Goal: Task Accomplishment & Management: Use online tool/utility

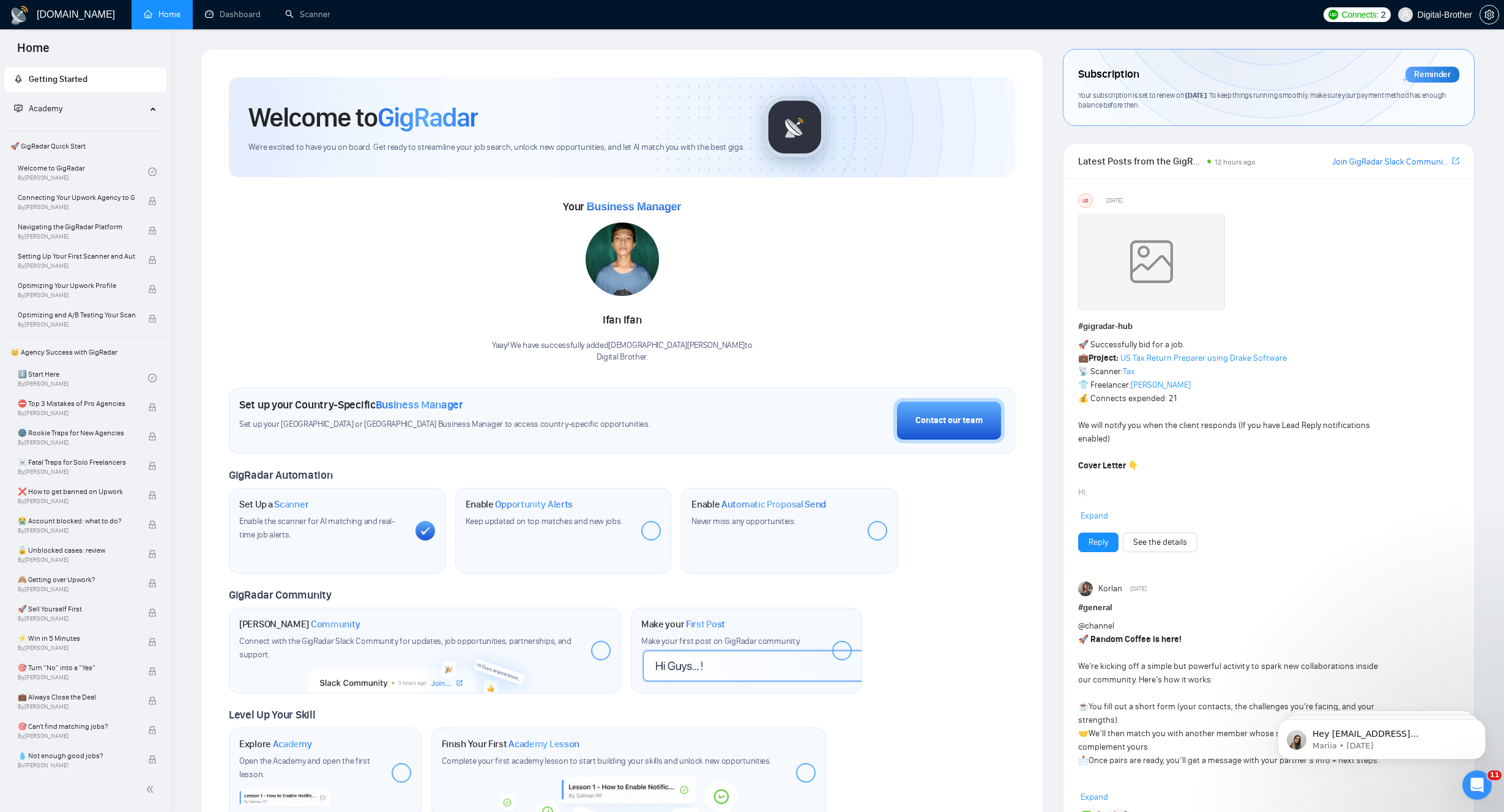
click at [354, 247] on div "Your Business Manager [PERSON_NAME]! We have successfully added Ifan Ifan to Di…" at bounding box center [622, 280] width 786 height 166
click at [286, 9] on link "Scanner" at bounding box center [308, 14] width 45 height 10
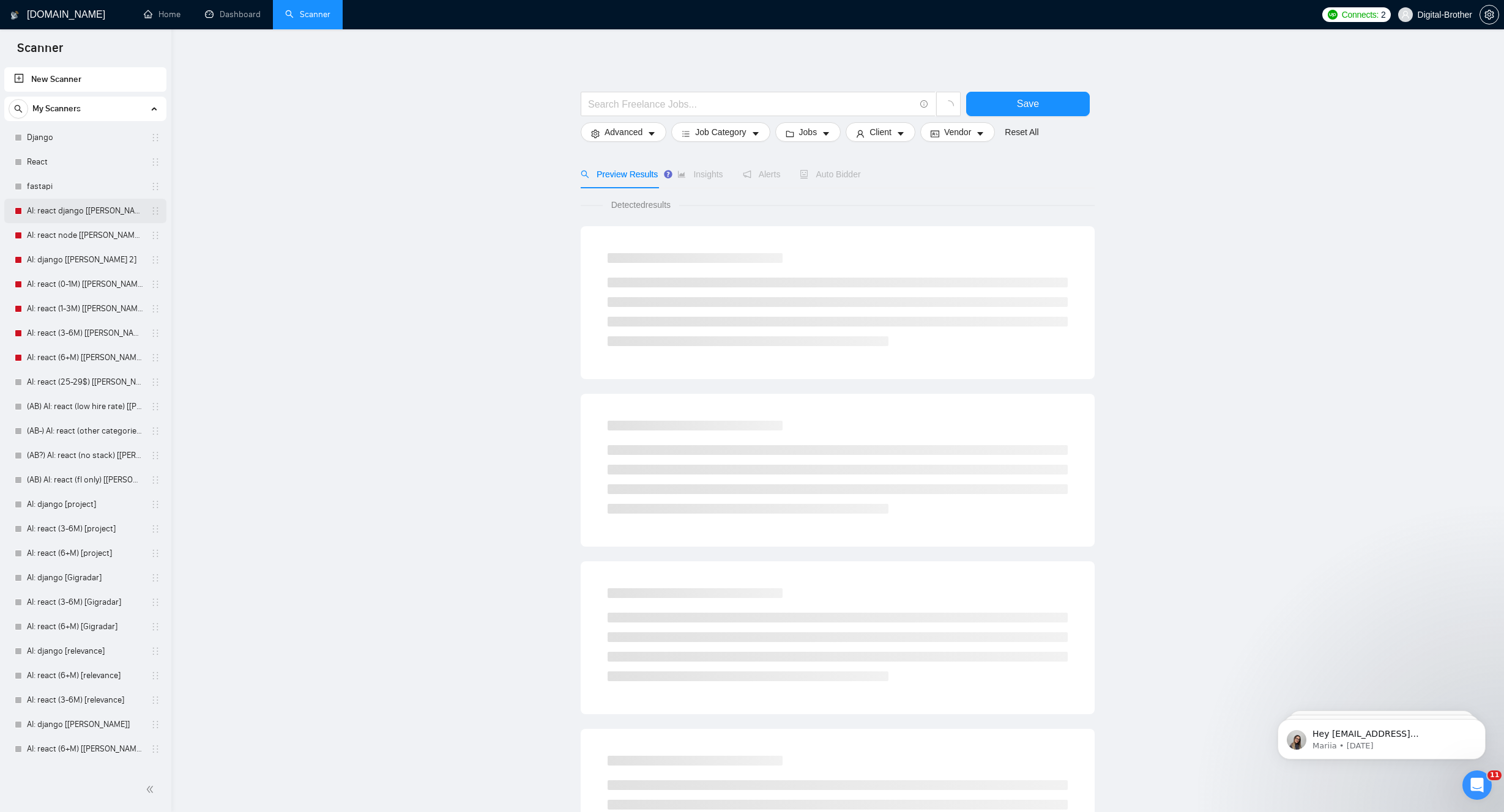
click at [71, 211] on link "AI: react django [[PERSON_NAME] 2]" at bounding box center [85, 211] width 116 height 24
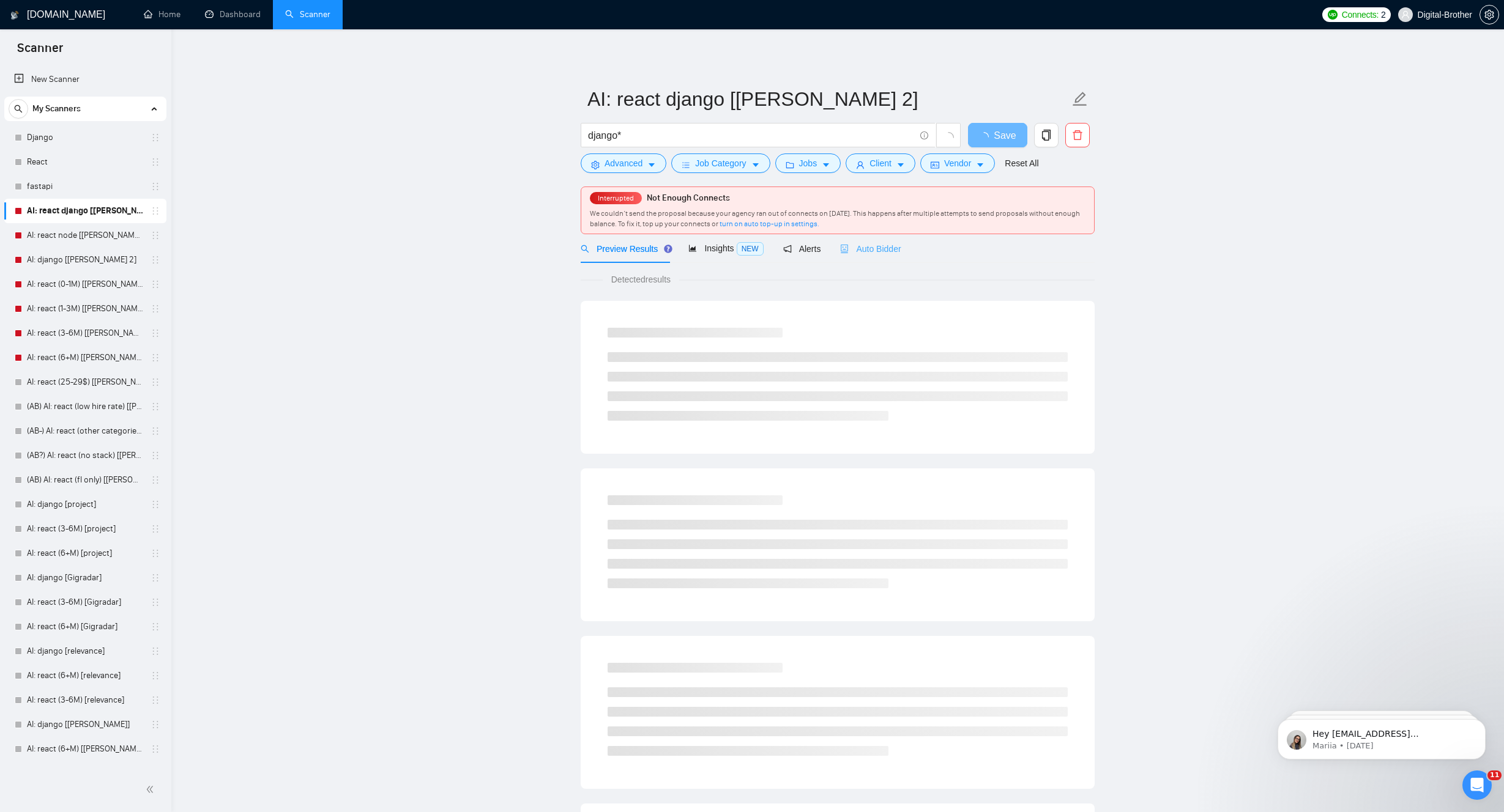
click at [874, 257] on div "Auto Bidder" at bounding box center [870, 249] width 61 height 29
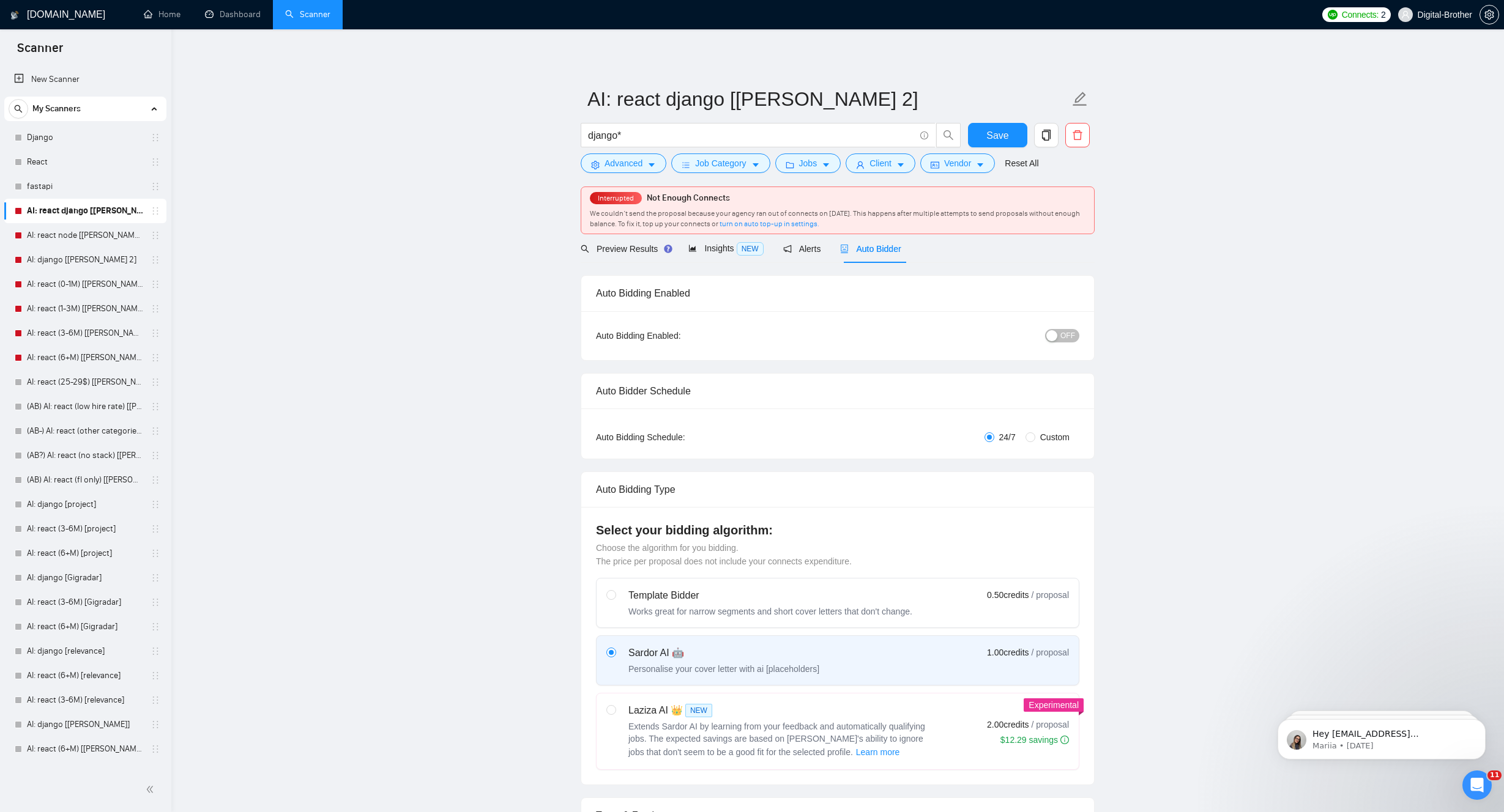
click at [1053, 331] on div "button" at bounding box center [1052, 335] width 11 height 11
click at [1003, 146] on button "Save" at bounding box center [997, 135] width 59 height 24
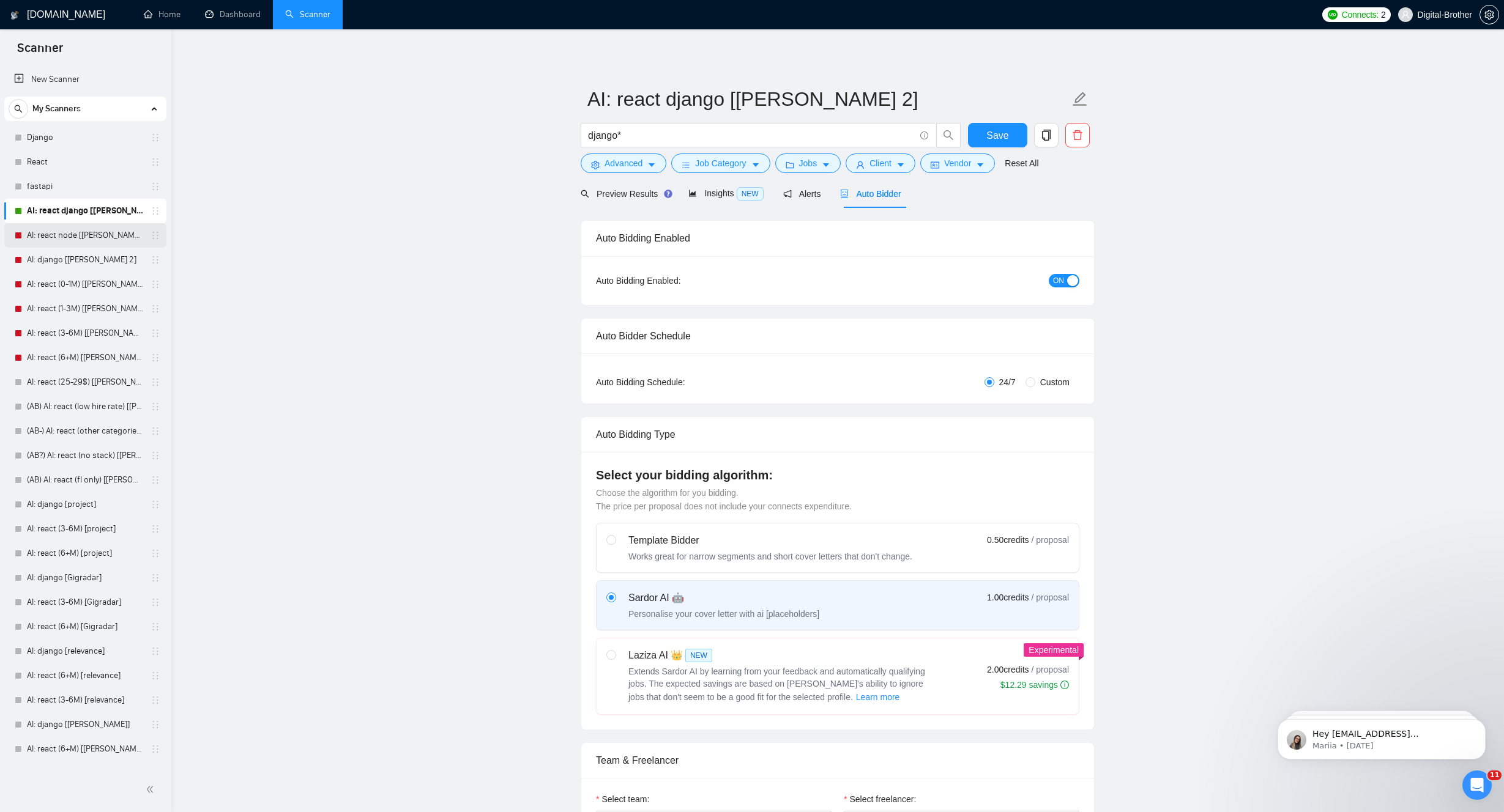
click at [69, 230] on link "AI: react node [[PERSON_NAME] 2]" at bounding box center [85, 235] width 116 height 24
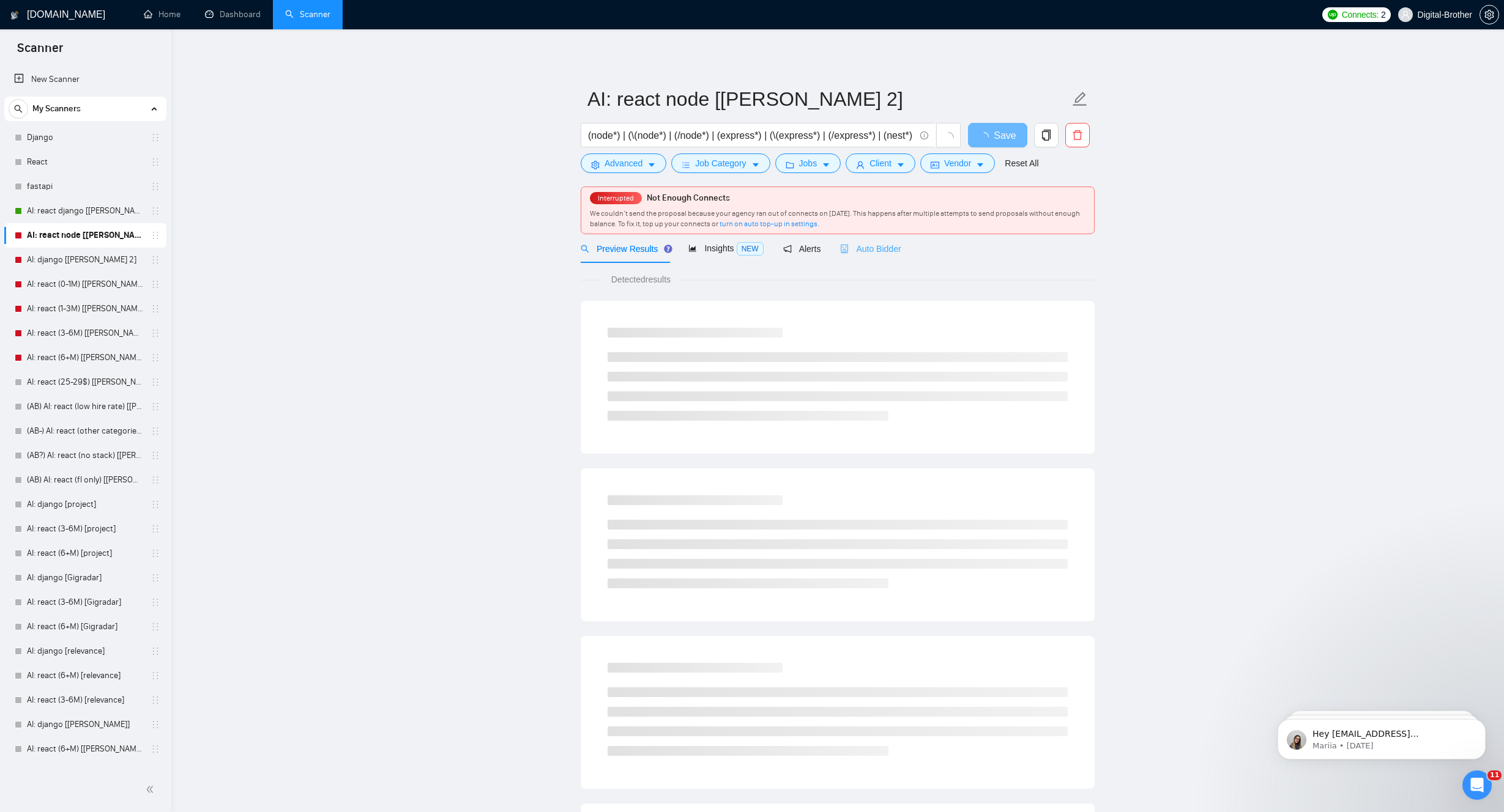
click at [885, 256] on div "Auto Bidder" at bounding box center [870, 249] width 61 height 29
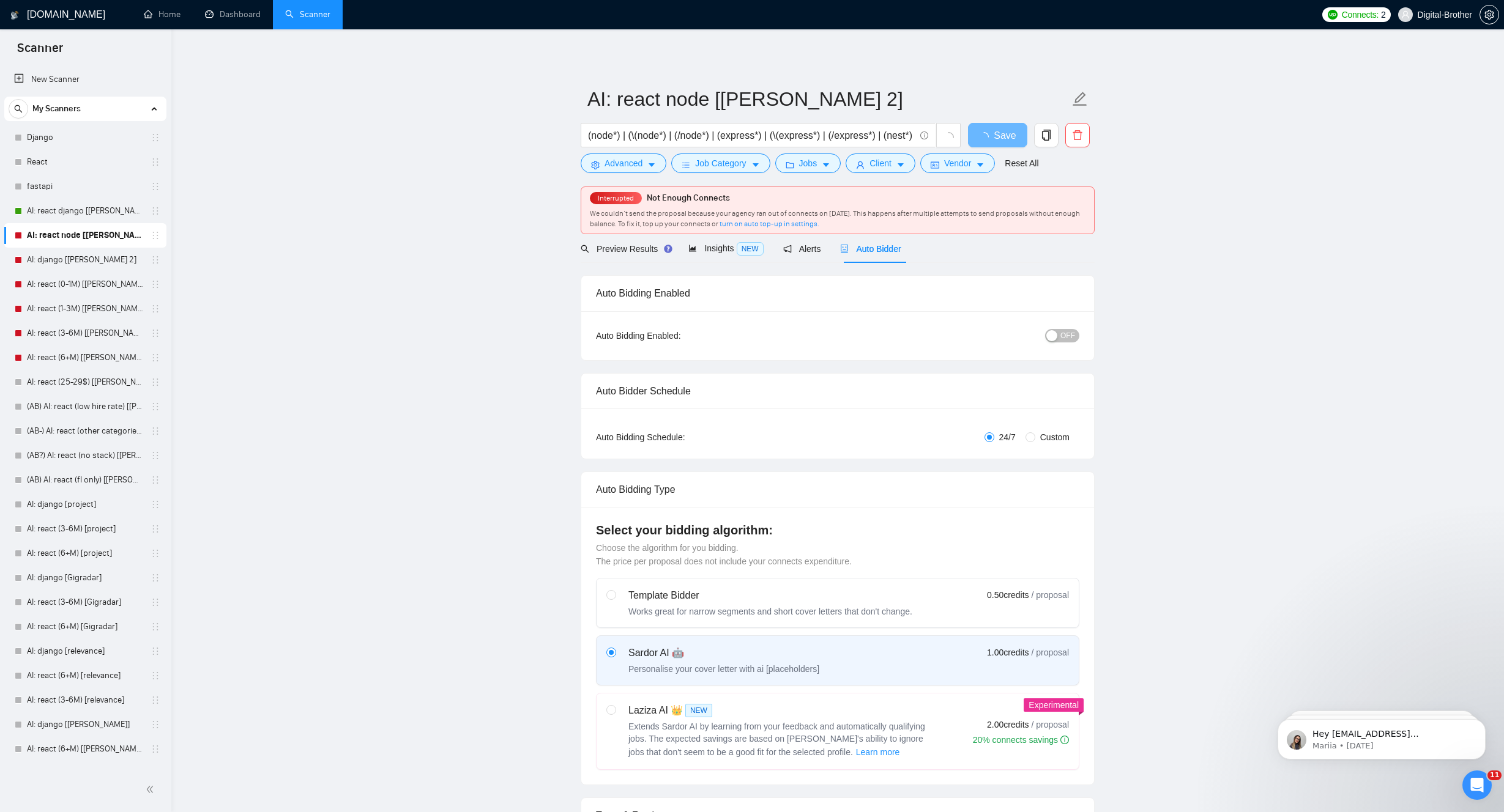
click at [1070, 337] on span "OFF" at bounding box center [1067, 335] width 15 height 13
click at [985, 136] on button "Save" at bounding box center [997, 135] width 59 height 24
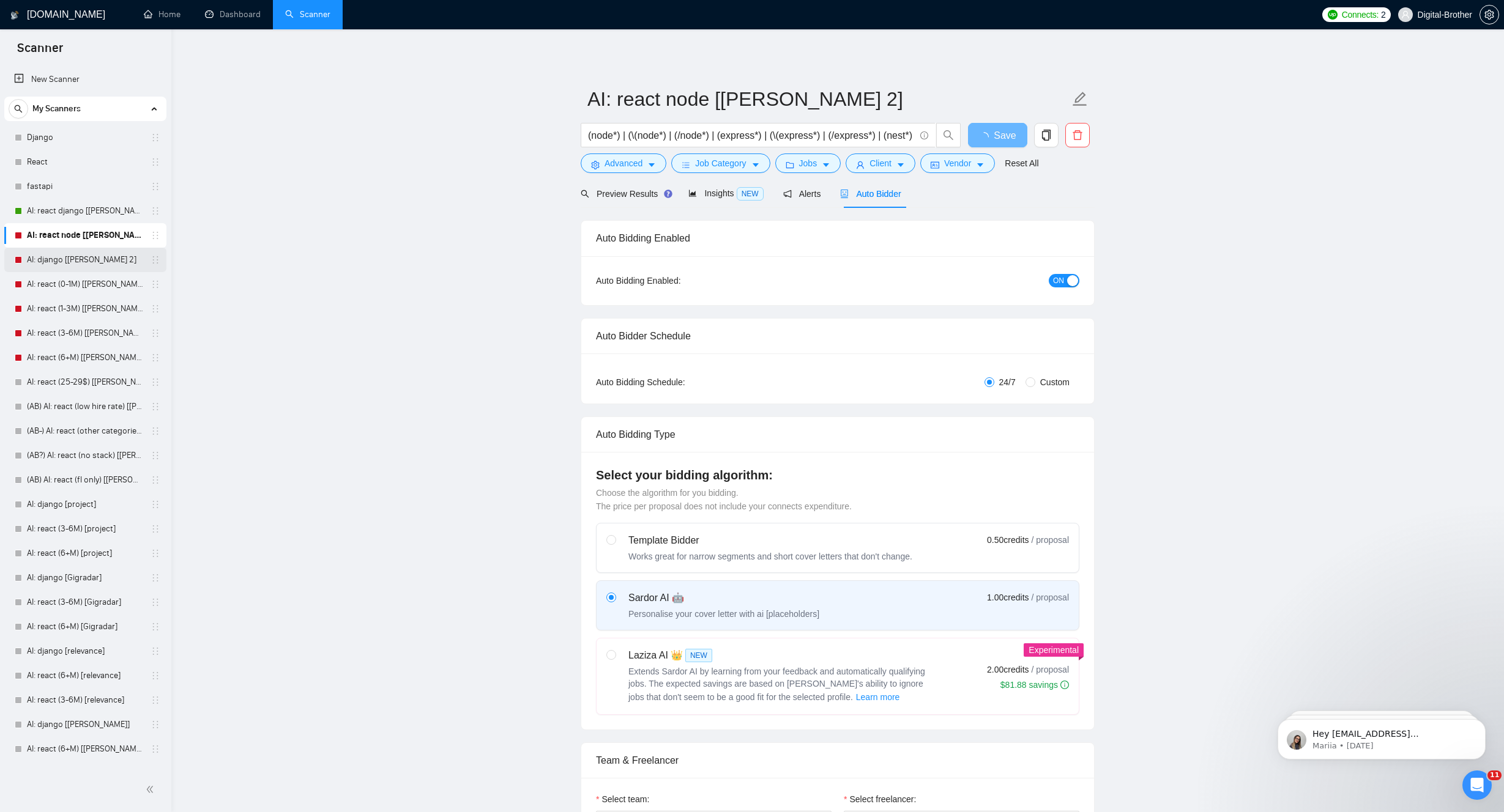
click at [53, 255] on link "AI: django [[PERSON_NAME] 2]" at bounding box center [85, 260] width 116 height 24
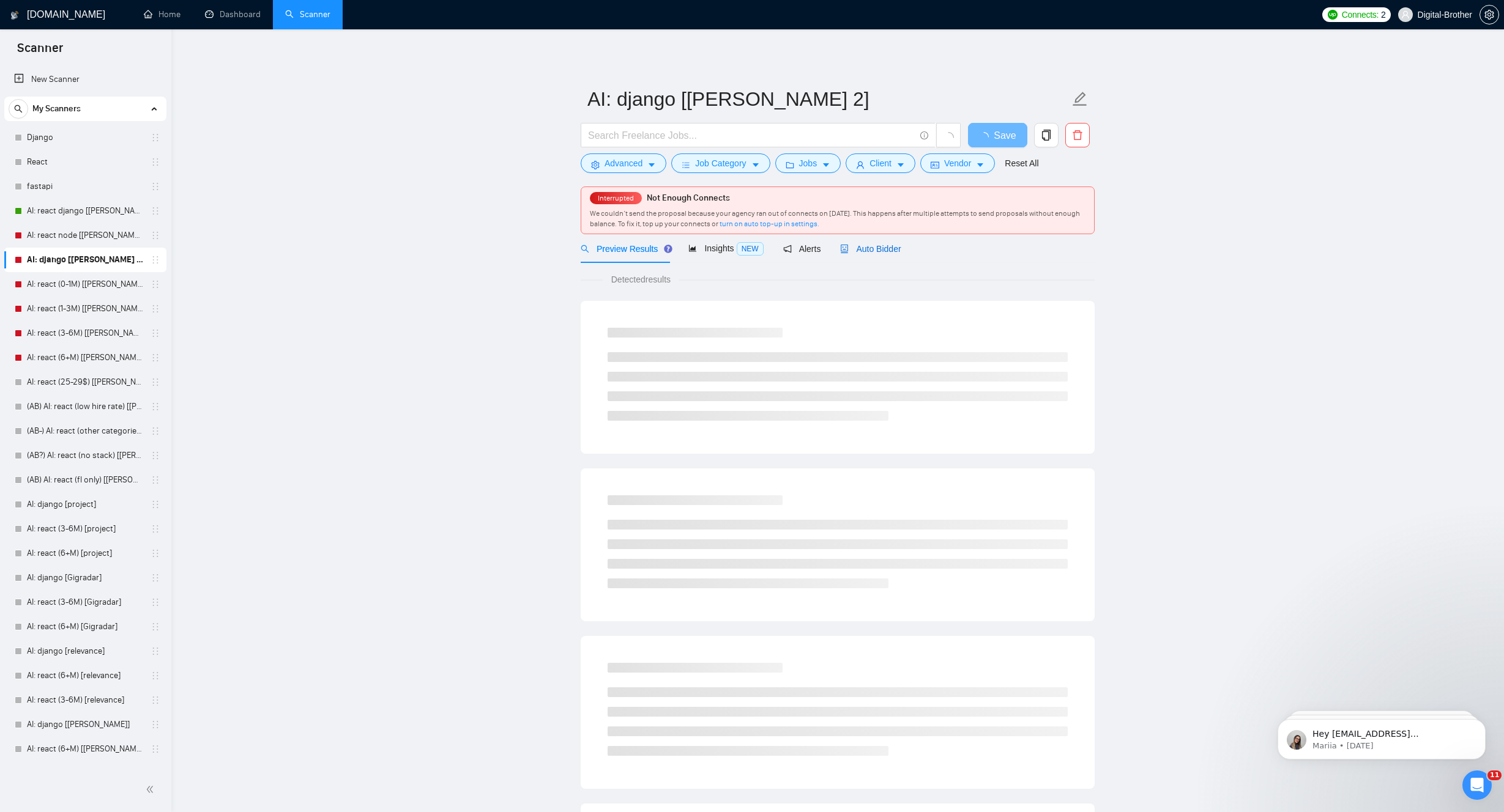
click at [853, 247] on span "Auto Bidder" at bounding box center [870, 249] width 61 height 9
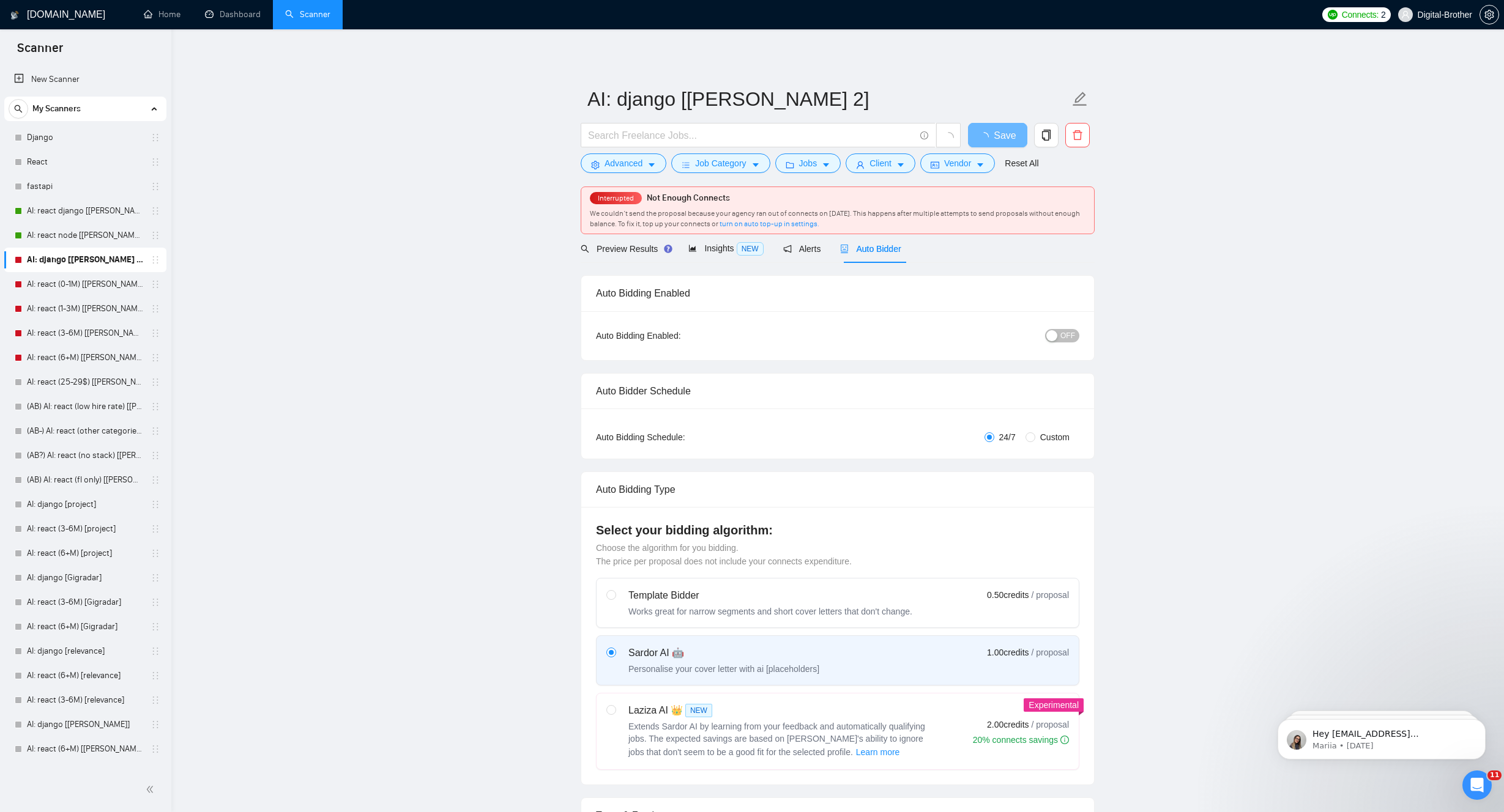
click at [1069, 335] on span "OFF" at bounding box center [1067, 335] width 15 height 13
click at [1009, 126] on button "Save" at bounding box center [997, 135] width 59 height 24
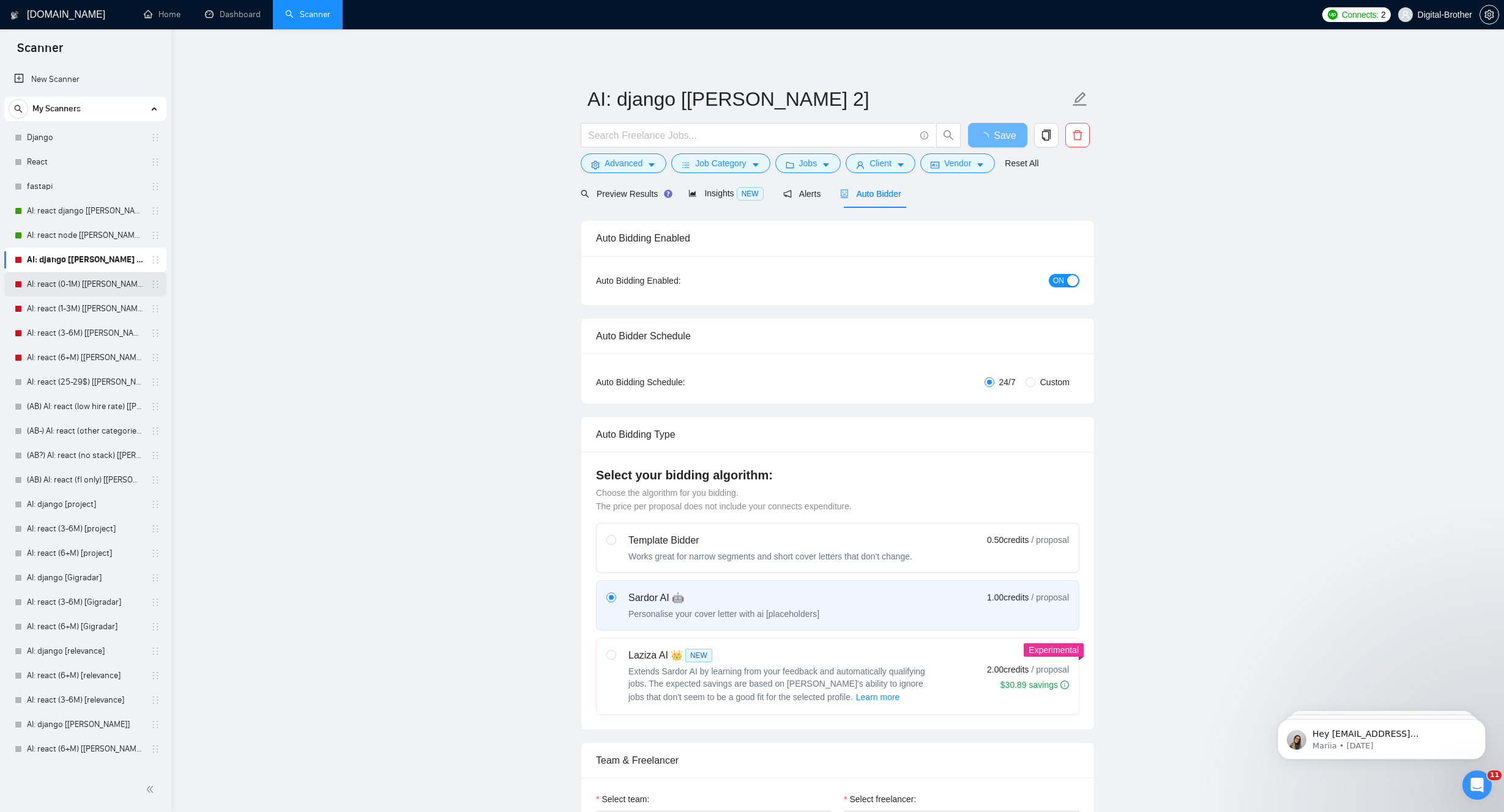
click at [70, 283] on link "AI: react (0-1M) [[PERSON_NAME] 2]" at bounding box center [85, 284] width 116 height 24
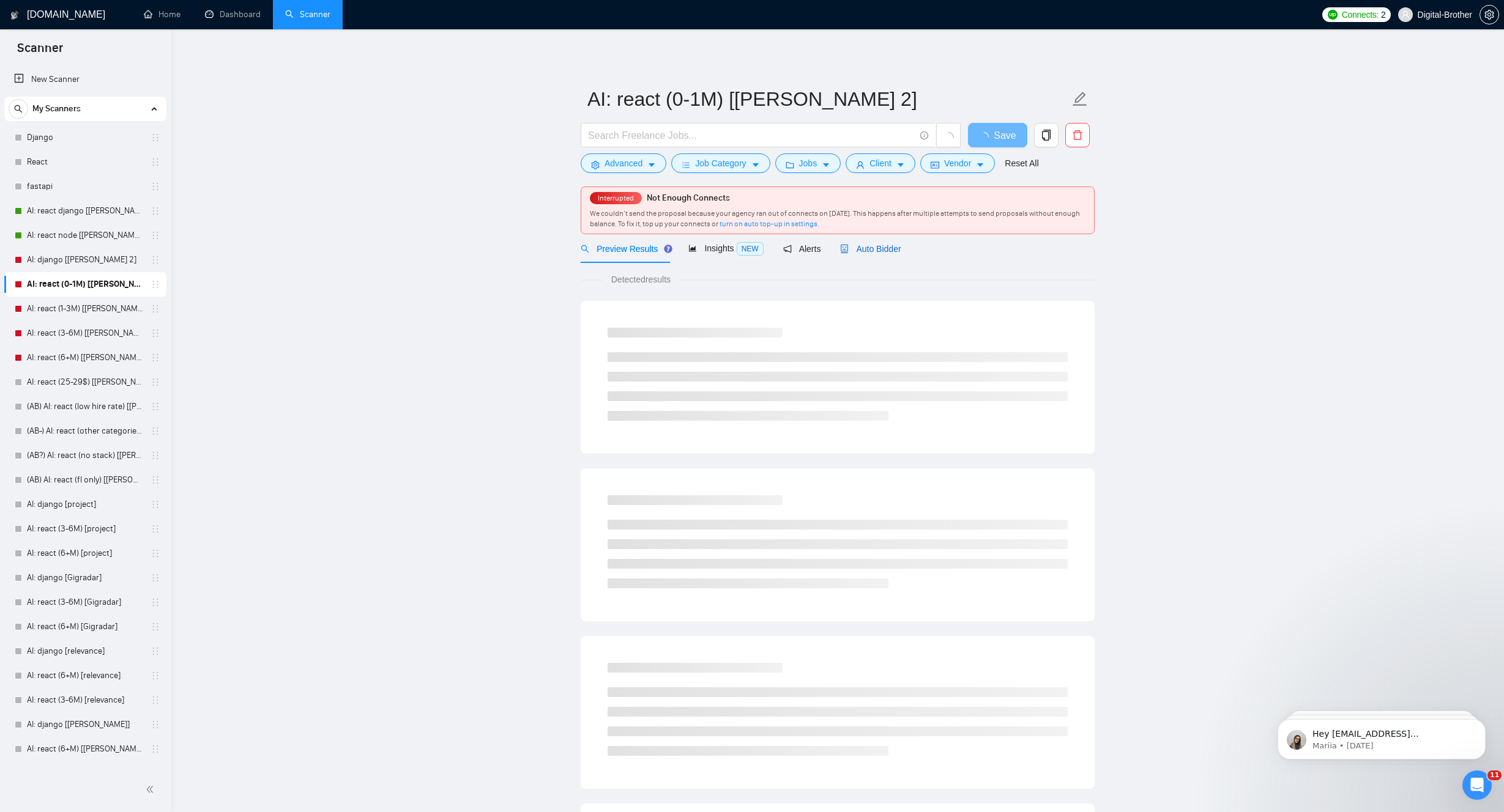
click at [870, 250] on span "Auto Bidder" at bounding box center [870, 249] width 61 height 9
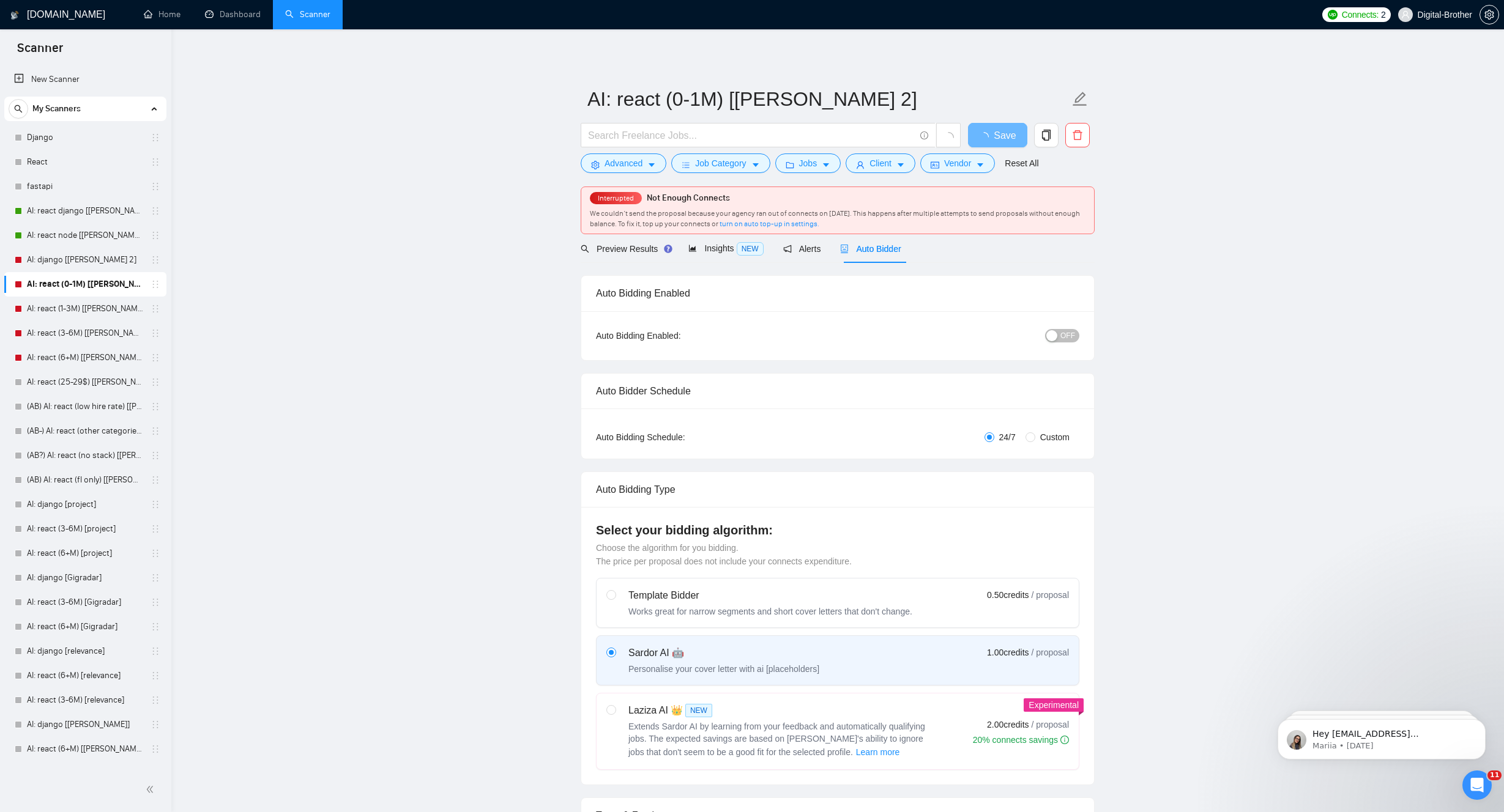
click at [1069, 343] on div "OFF" at bounding box center [999, 335] width 161 height 20
click at [1071, 339] on span "OFF" at bounding box center [1067, 335] width 15 height 13
click at [1004, 132] on span "Save" at bounding box center [997, 135] width 22 height 15
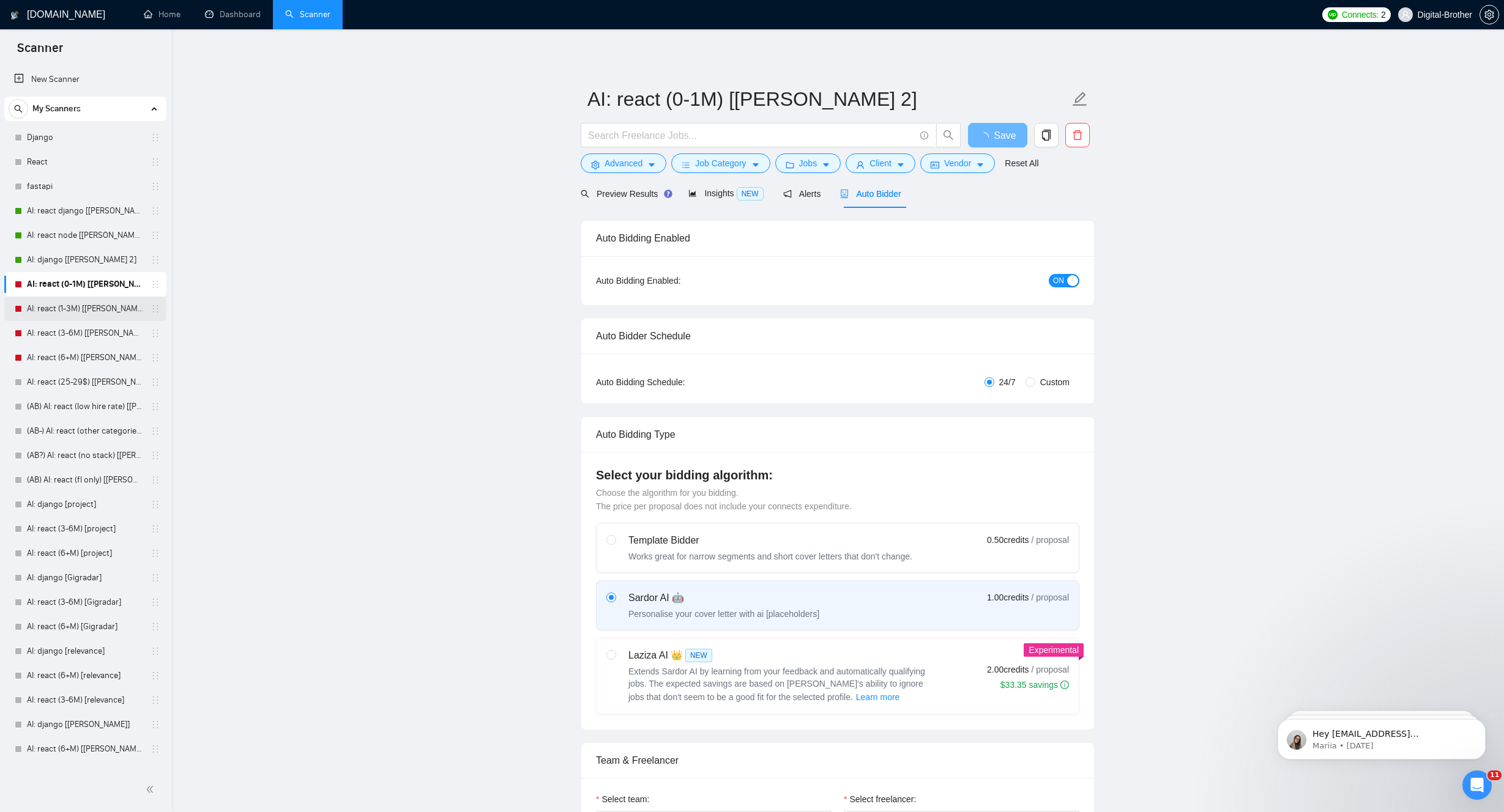
click at [60, 305] on link "AI: react (1-3M) [[PERSON_NAME] 2]" at bounding box center [85, 308] width 116 height 24
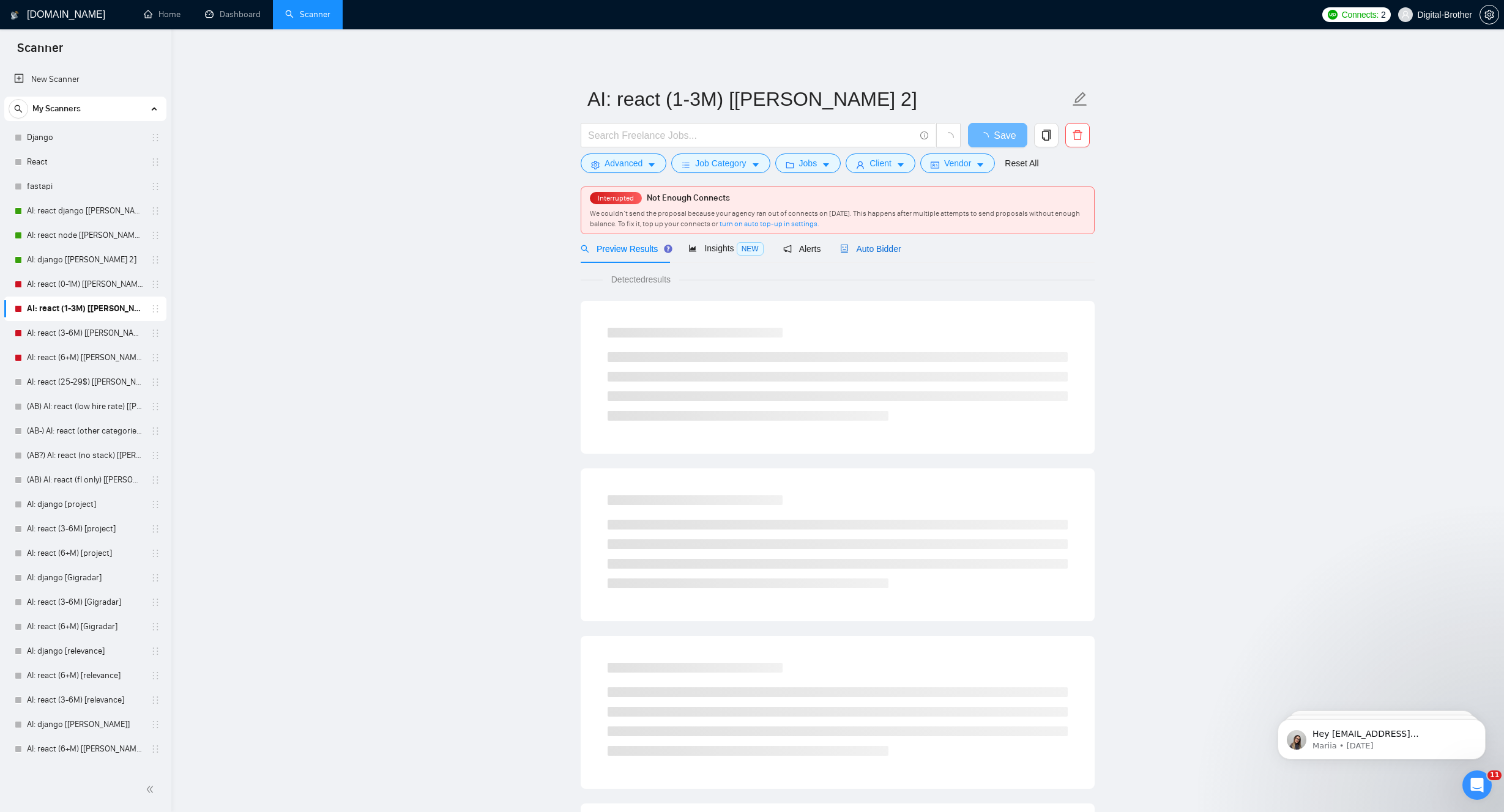
click at [901, 247] on span "Auto Bidder" at bounding box center [870, 249] width 61 height 9
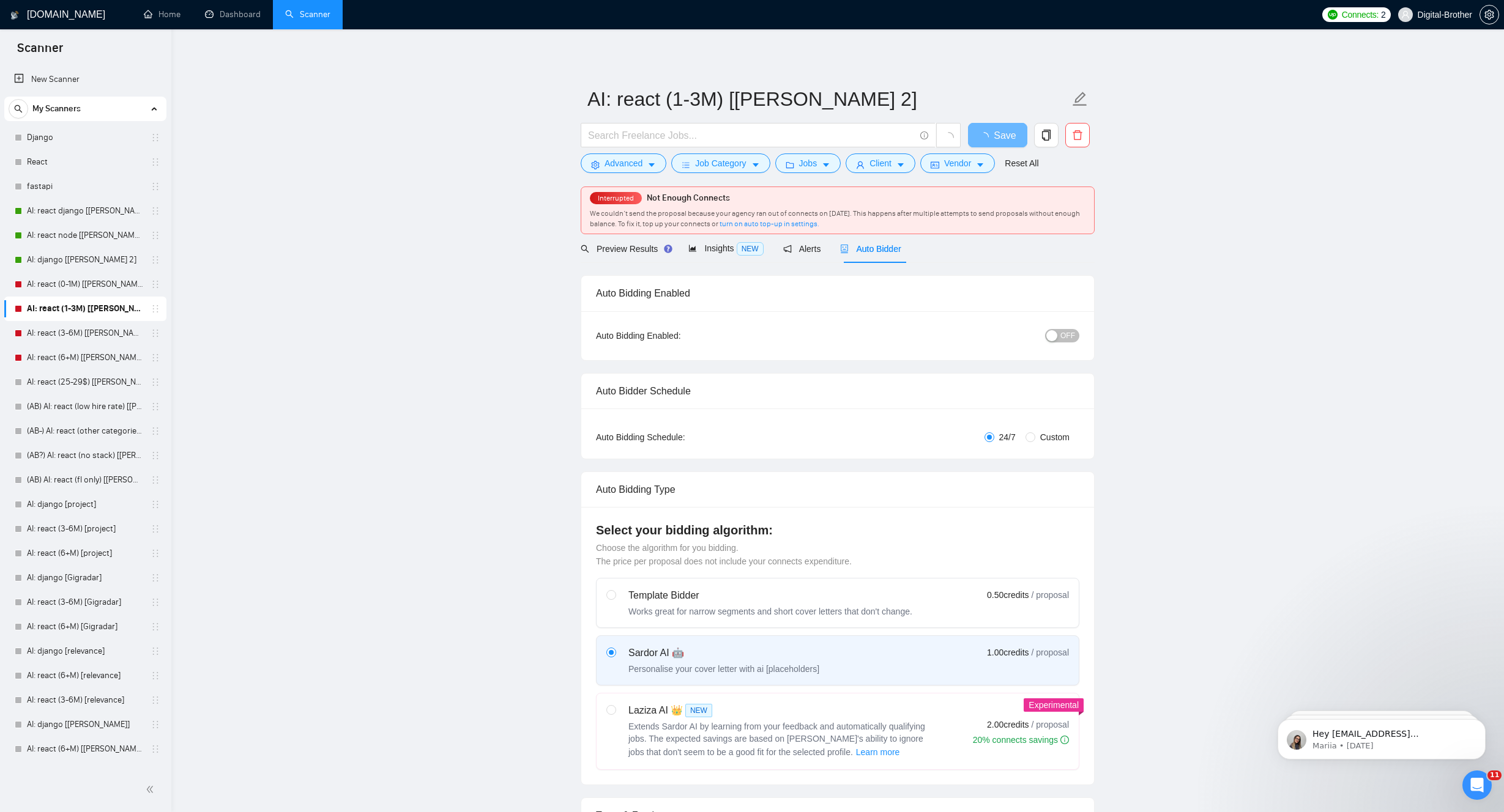
click at [1062, 335] on span "OFF" at bounding box center [1067, 335] width 15 height 13
click at [1013, 125] on button "Save" at bounding box center [997, 135] width 59 height 24
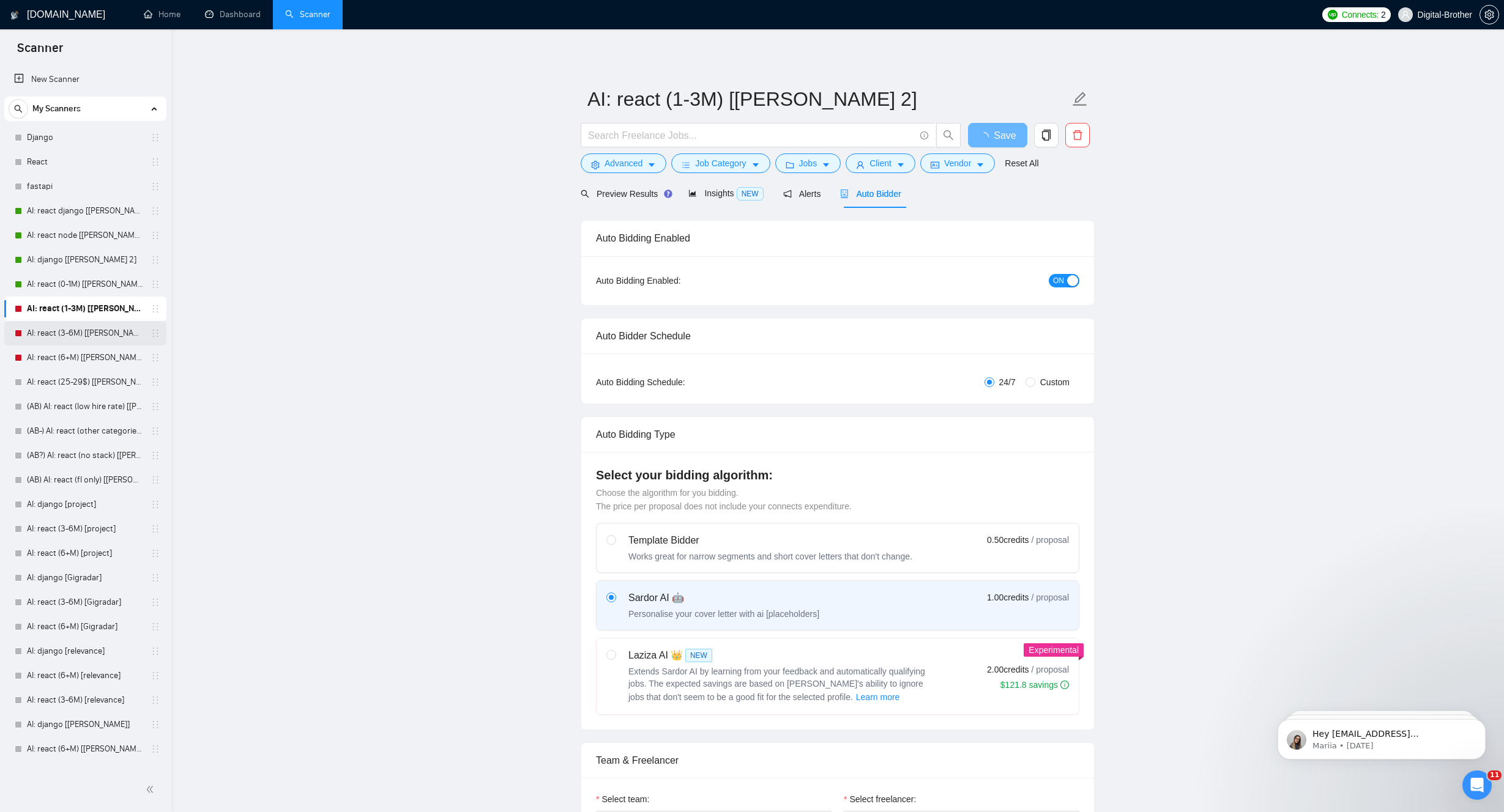
click at [86, 332] on link "AI: react (3-6M) [[PERSON_NAME] 2]" at bounding box center [85, 334] width 116 height 24
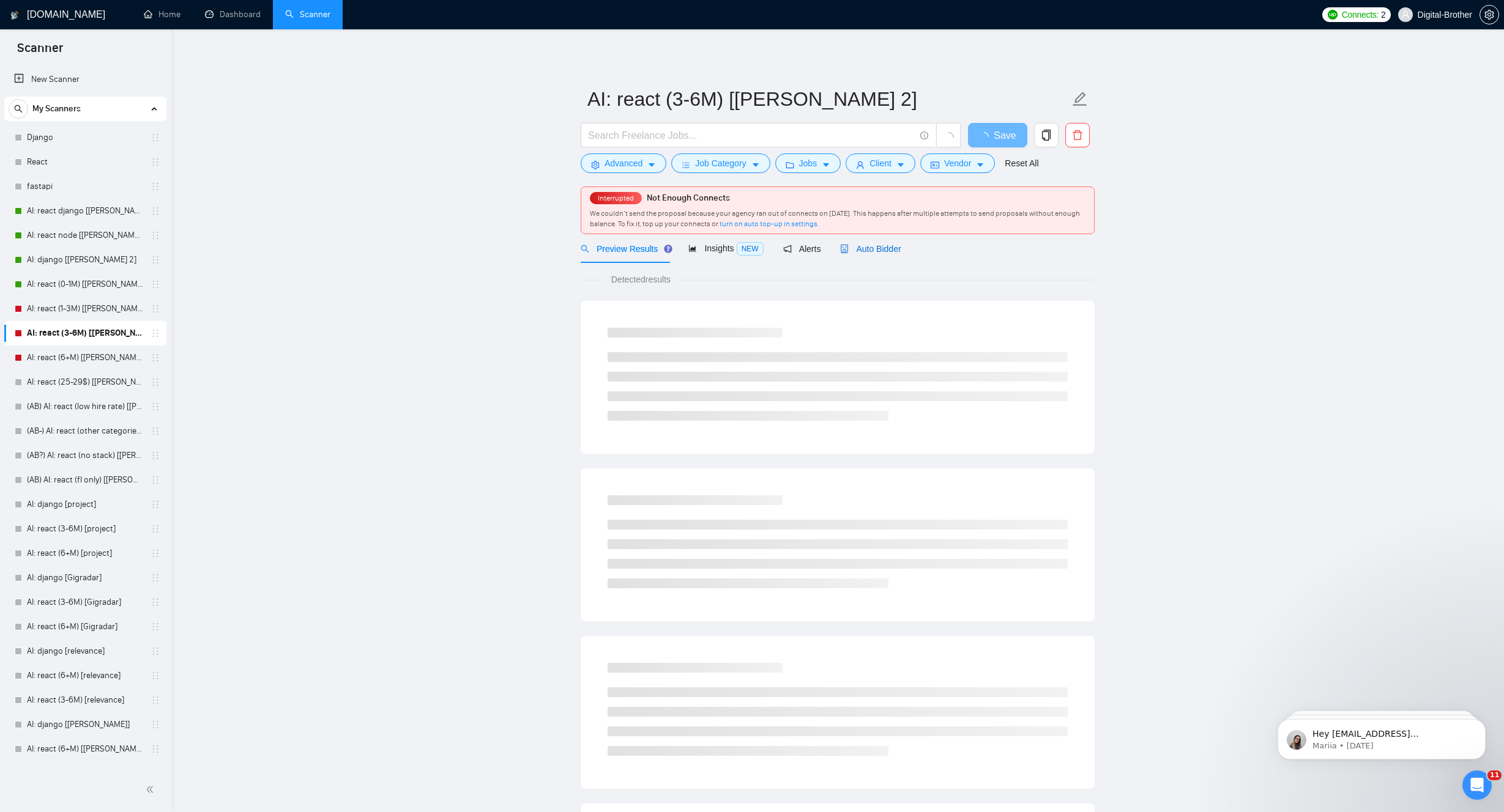
click at [860, 244] on span "Auto Bidder" at bounding box center [870, 249] width 61 height 9
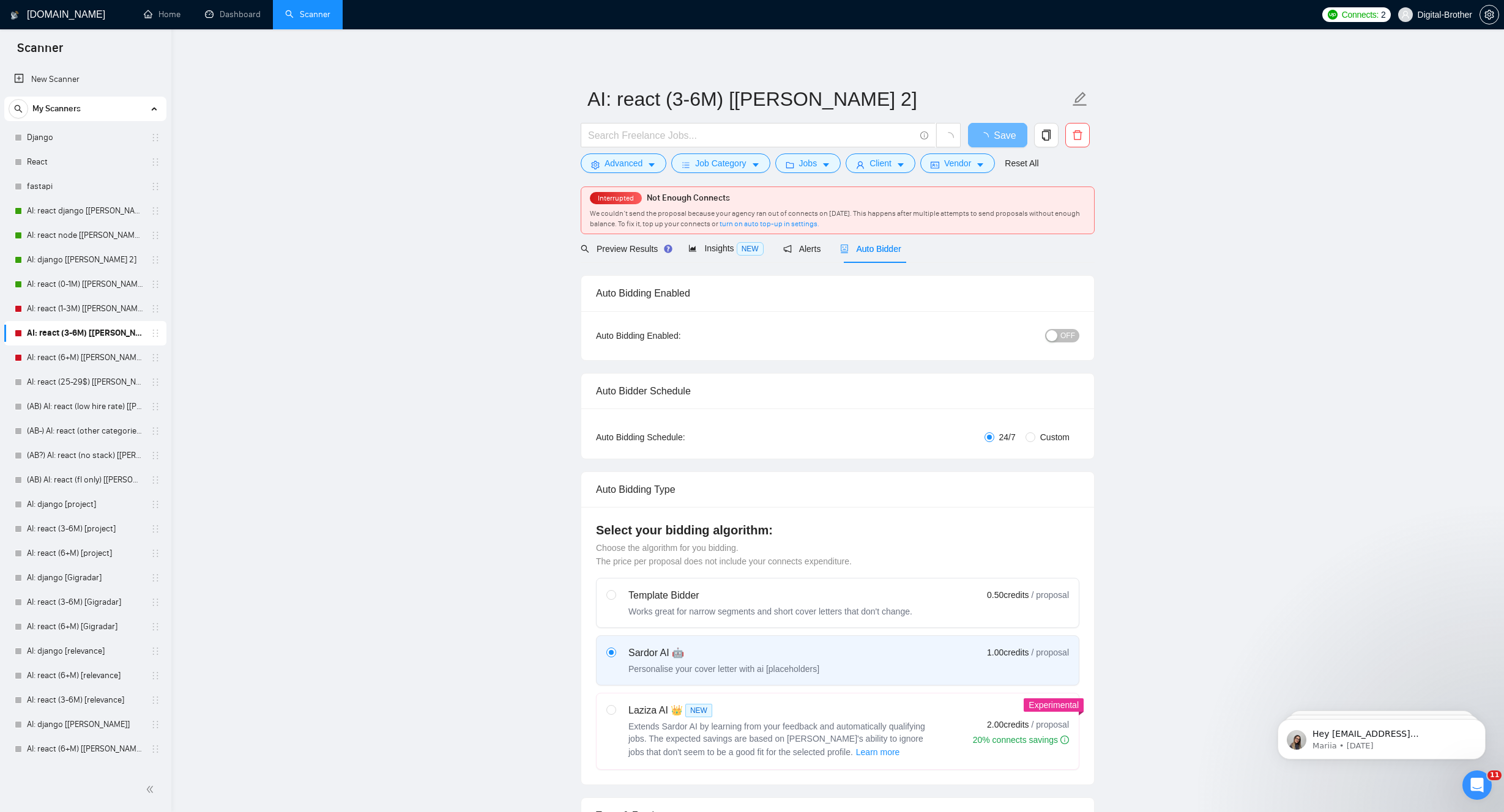
click at [1062, 330] on span "OFF" at bounding box center [1067, 335] width 15 height 13
click at [1004, 132] on span "Save" at bounding box center [997, 135] width 22 height 15
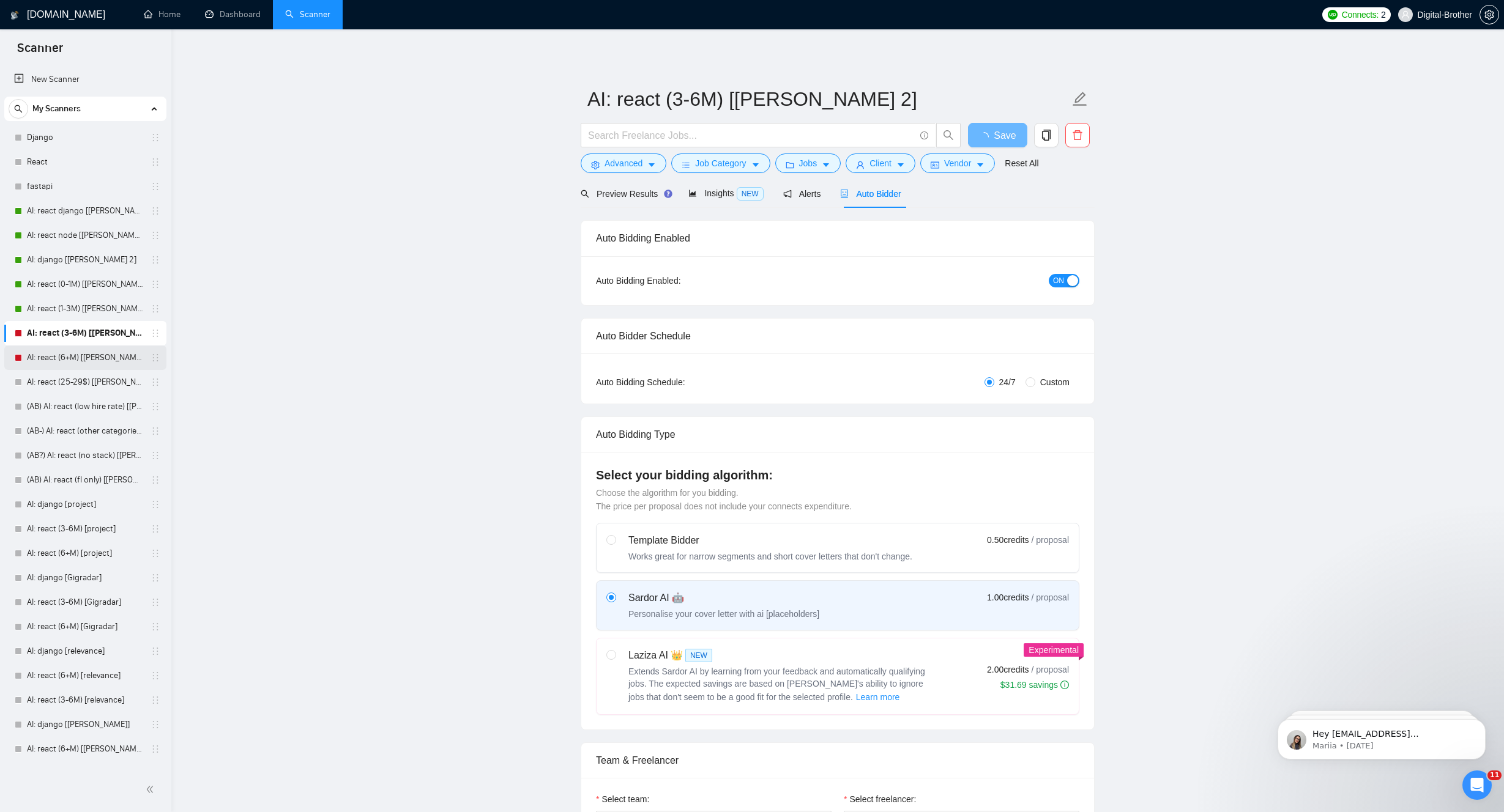
click at [59, 352] on link "AI: react (6+M) [[PERSON_NAME] 2]" at bounding box center [85, 358] width 116 height 24
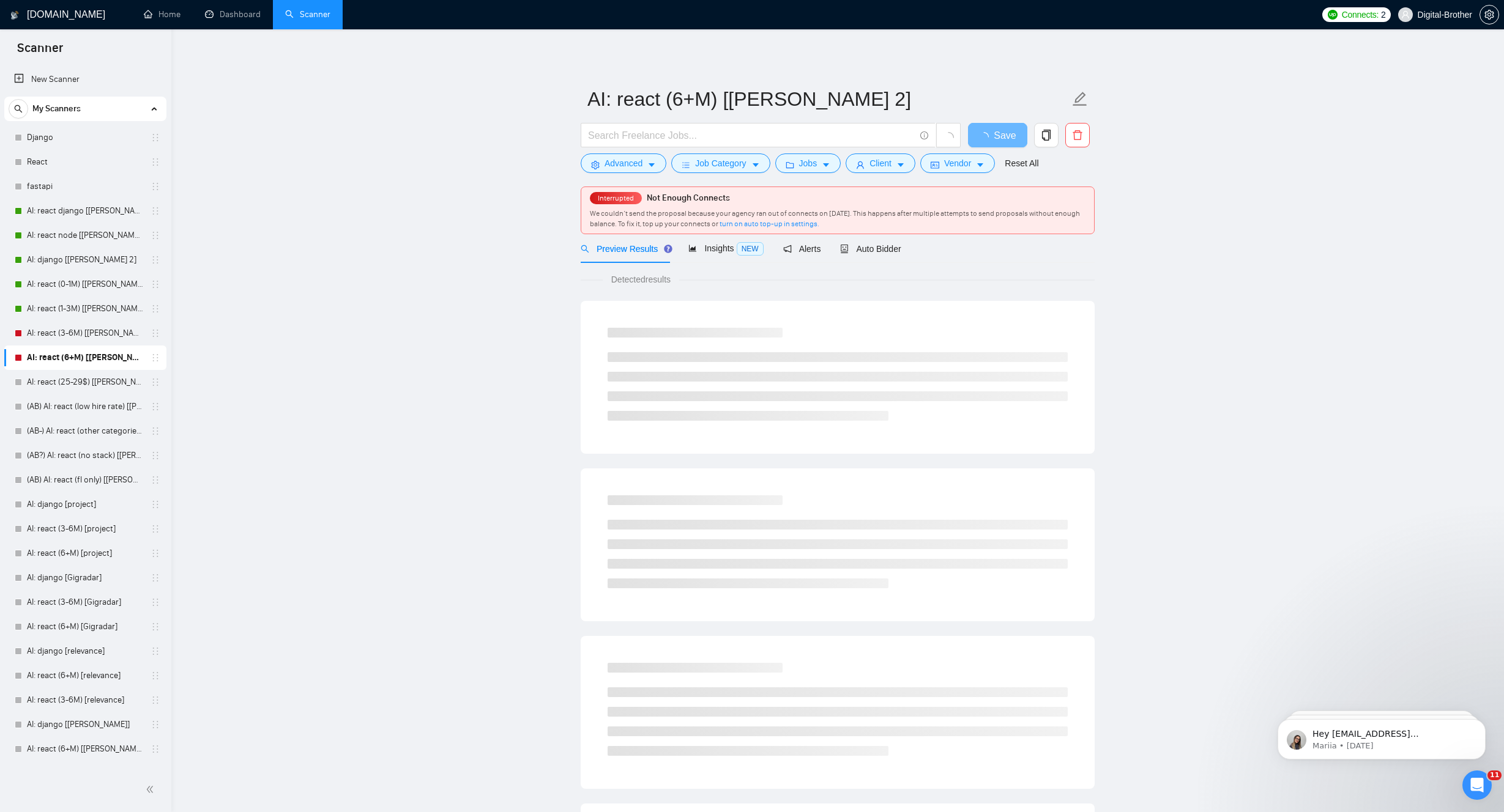
drag, startPoint x: 865, startPoint y: 269, endPoint x: 869, endPoint y: 264, distance: 6.4
click at [865, 269] on div "Detected results" at bounding box center [838, 693] width 514 height 862
click at [878, 256] on div "Auto Bidder" at bounding box center [870, 249] width 61 height 29
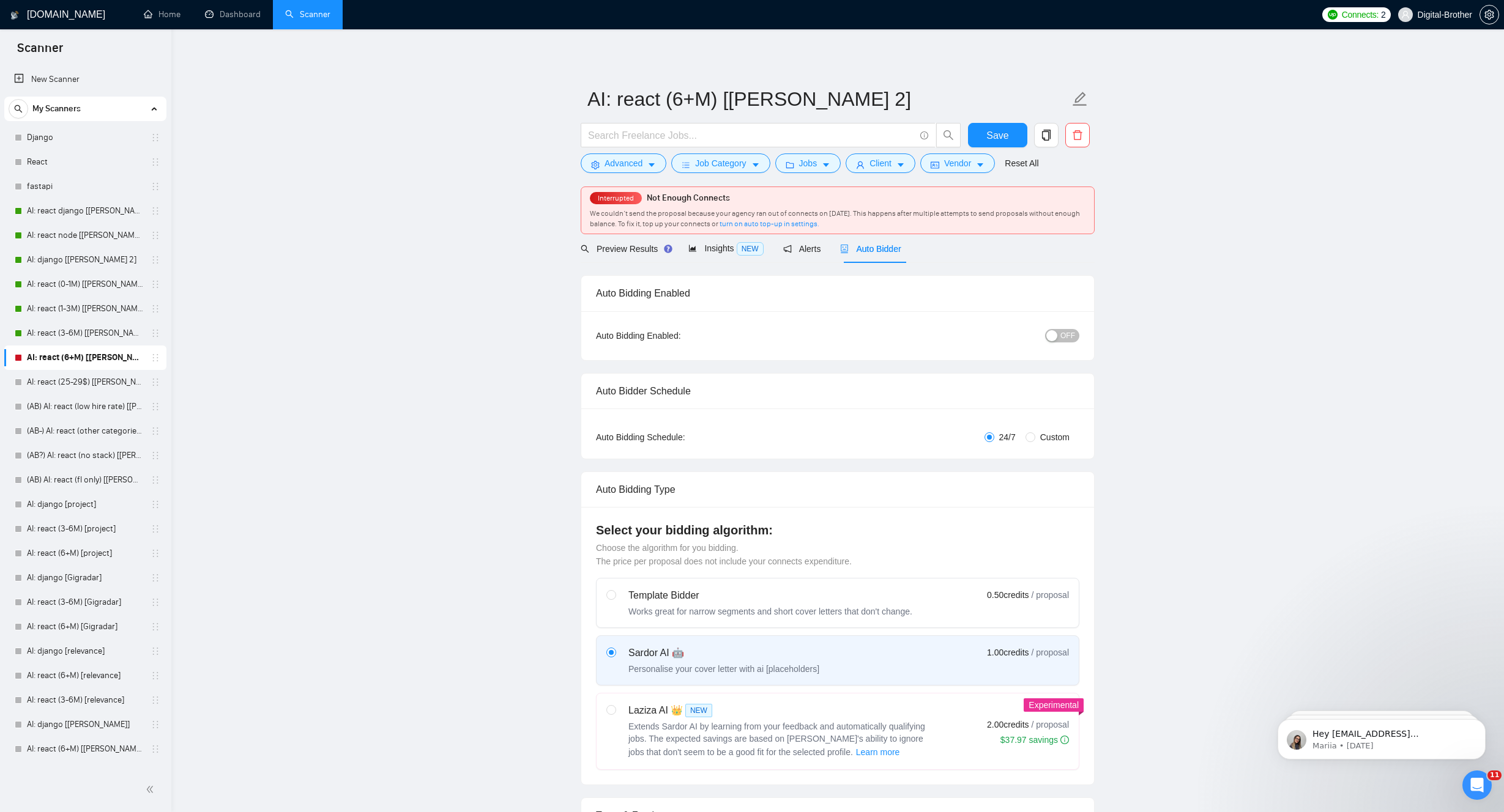
click at [1062, 335] on span "OFF" at bounding box center [1067, 335] width 15 height 13
click at [1011, 122] on form "AI: react (6+M) [[PERSON_NAME] 2] Save Advanced Job Category Jobs Client Vendor…" at bounding box center [838, 129] width 514 height 100
click at [1002, 126] on button "Save" at bounding box center [997, 135] width 59 height 24
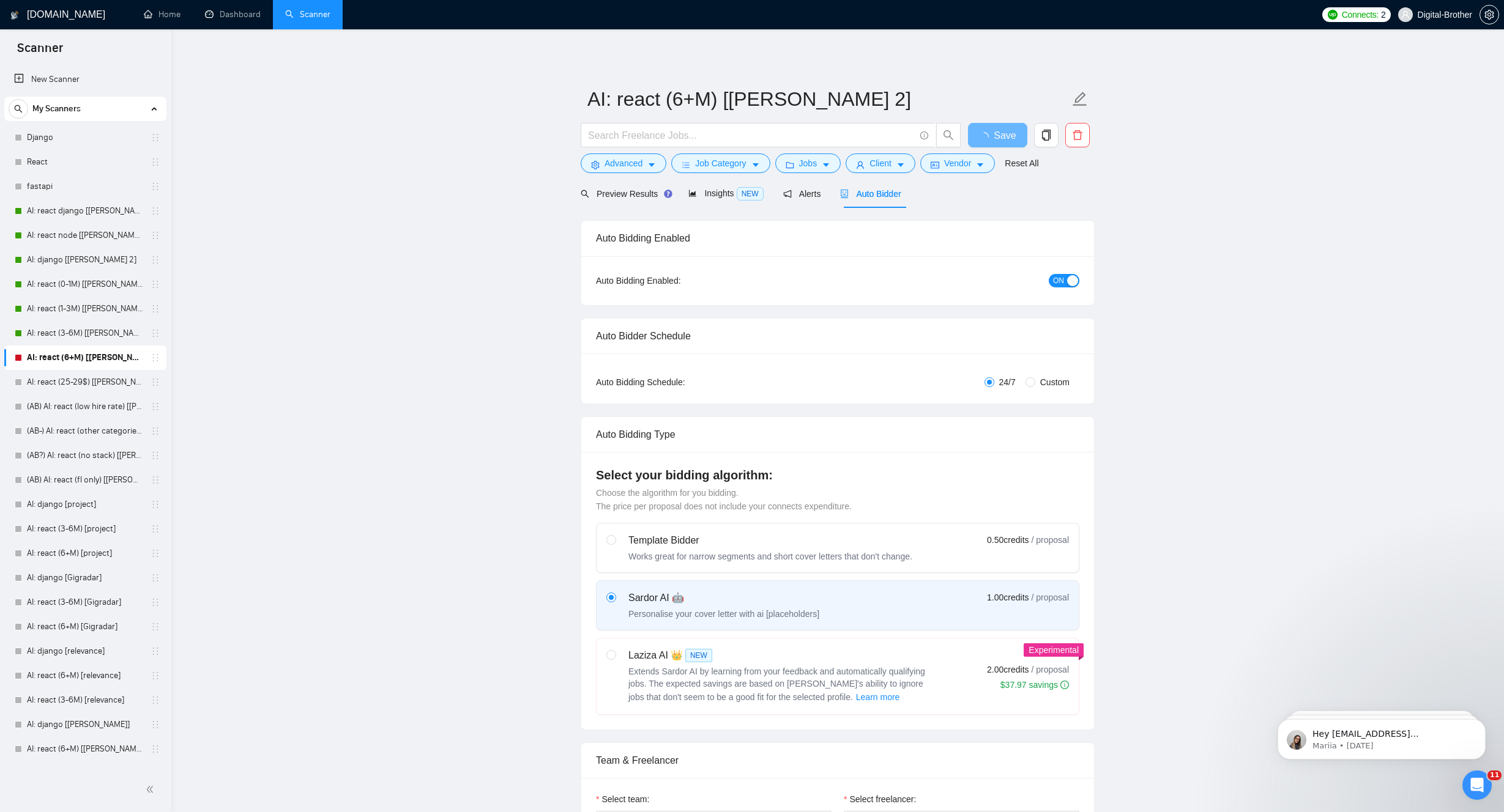
click at [235, 20] on link "Dashboard" at bounding box center [233, 14] width 56 height 10
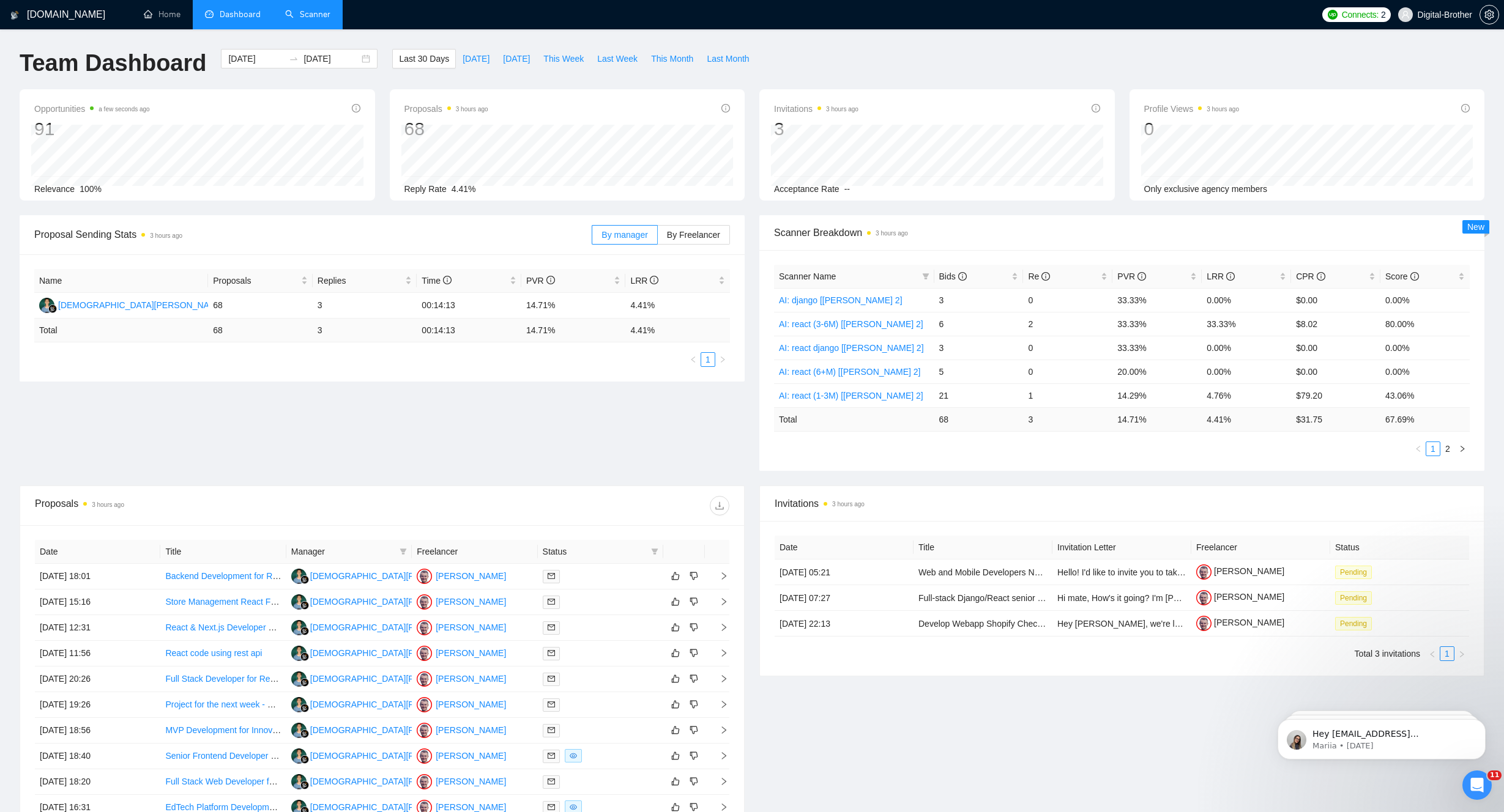
click at [697, 206] on div "Opportunities a few seconds ago 91 Relevance 100% Proposals 3 hours ago 68 [DAT…" at bounding box center [752, 152] width 1480 height 126
